Goal: Transaction & Acquisition: Download file/media

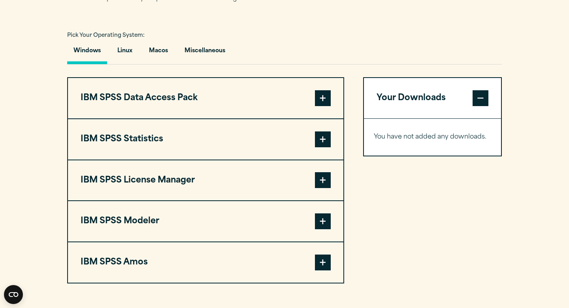
scroll to position [571, 0]
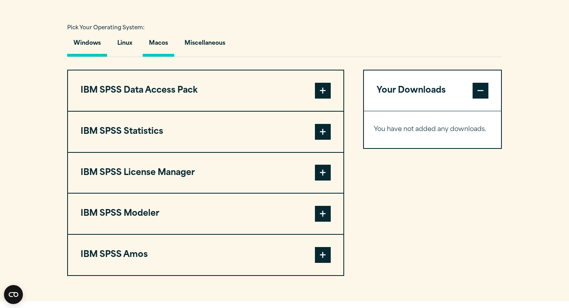
click at [157, 45] on button "Macos" at bounding box center [159, 45] width 32 height 23
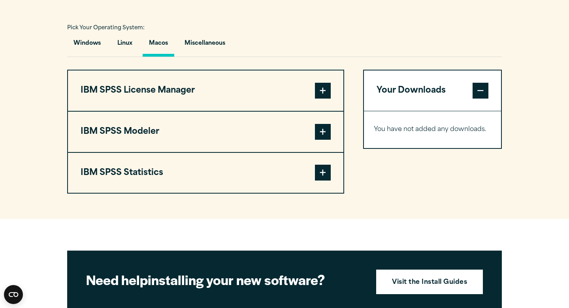
click at [322, 176] on span at bounding box center [323, 173] width 16 height 16
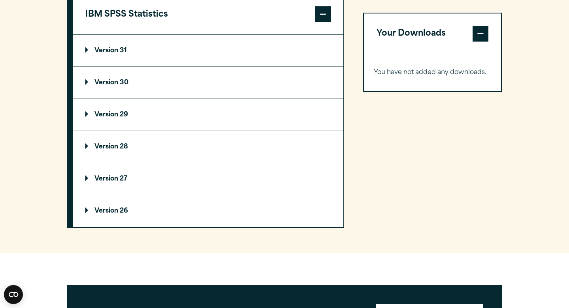
scroll to position [744, 0]
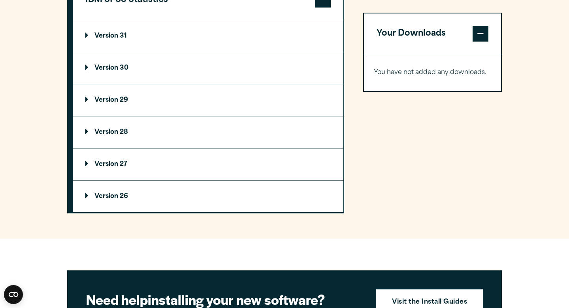
click at [91, 108] on summary "Version 29" at bounding box center [208, 100] width 271 height 32
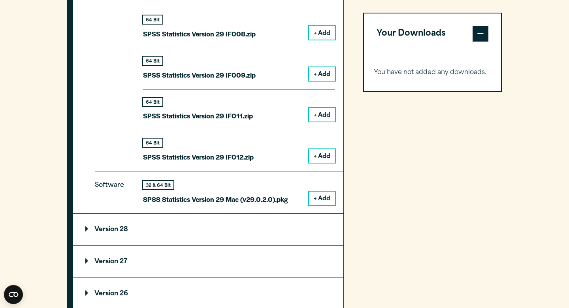
scroll to position [1059, 0]
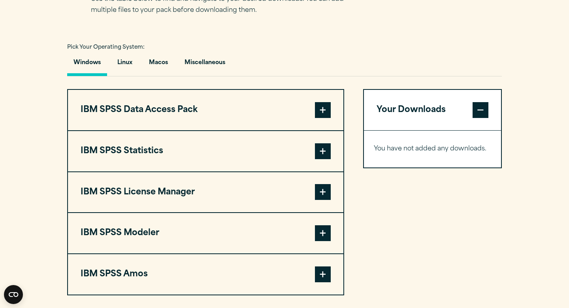
scroll to position [600, 0]
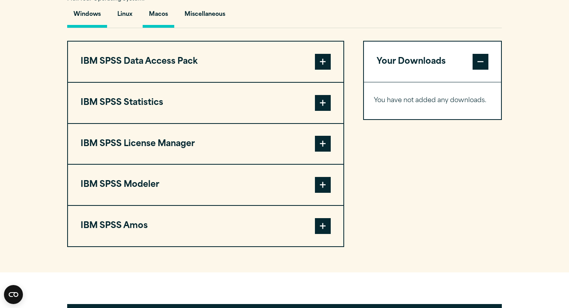
click at [164, 16] on button "Macos" at bounding box center [159, 16] width 32 height 23
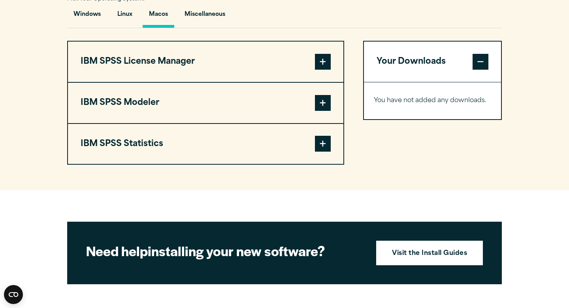
click at [320, 65] on span at bounding box center [323, 62] width 16 height 16
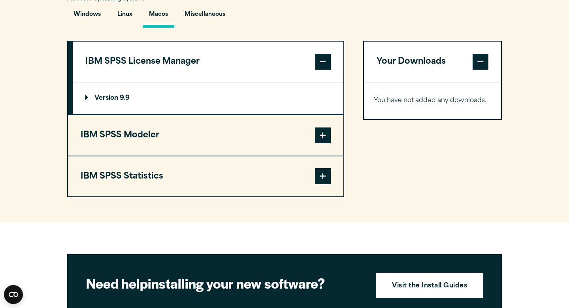
click at [320, 65] on span at bounding box center [323, 62] width 16 height 16
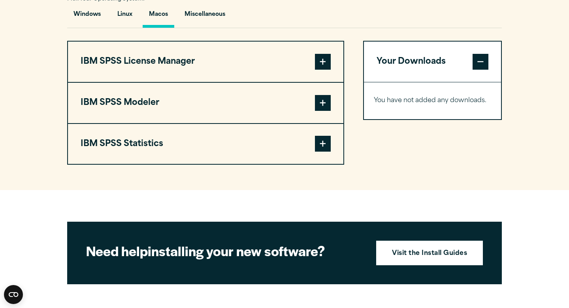
click at [323, 135] on button "IBM SPSS Statistics" at bounding box center [206, 144] width 276 height 40
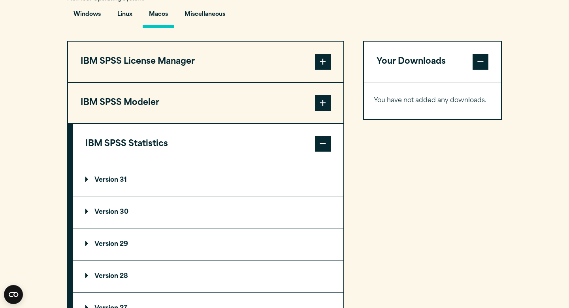
scroll to position [608, 0]
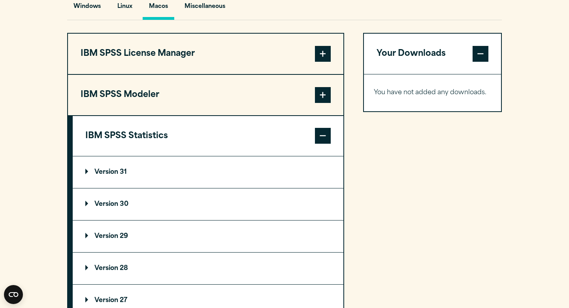
click at [113, 233] on summary "Version 29" at bounding box center [208, 236] width 271 height 32
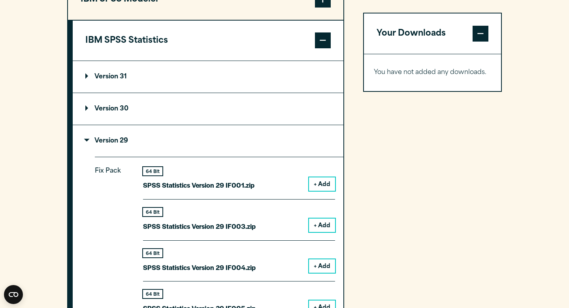
scroll to position [705, 0]
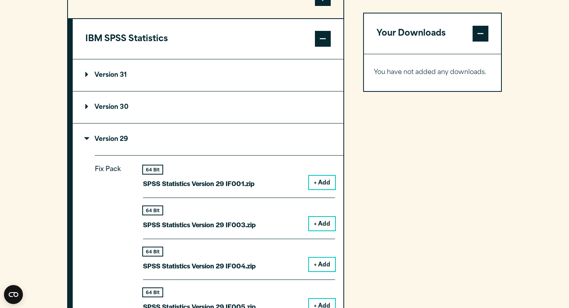
click at [328, 187] on button "+ Add" at bounding box center [322, 182] width 26 height 13
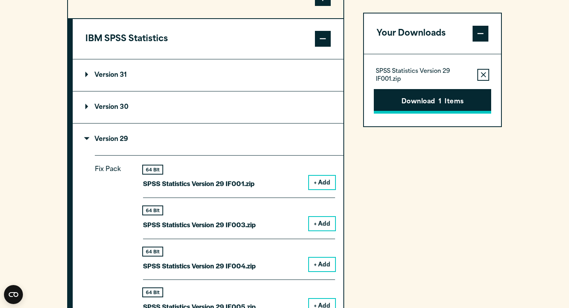
click at [420, 108] on button "Download 1 Items" at bounding box center [432, 101] width 117 height 25
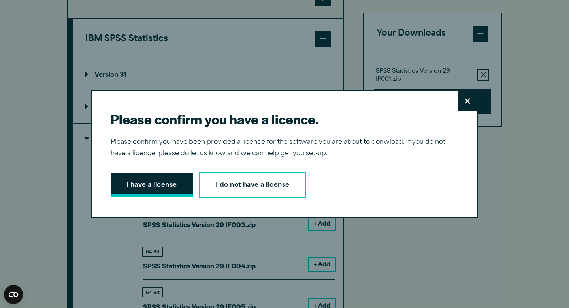
click at [165, 185] on button "I have a license" at bounding box center [152, 184] width 82 height 25
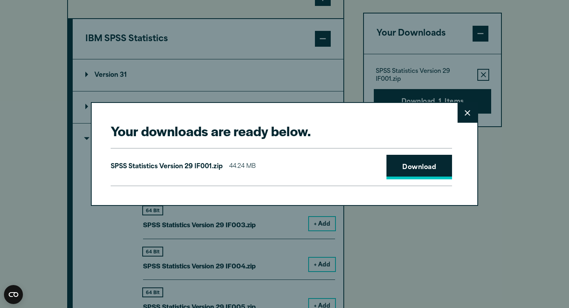
click at [419, 171] on link "Download" at bounding box center [420, 167] width 66 height 25
click at [465, 113] on icon at bounding box center [468, 113] width 6 height 6
